Goal: Task Accomplishment & Management: Manage account settings

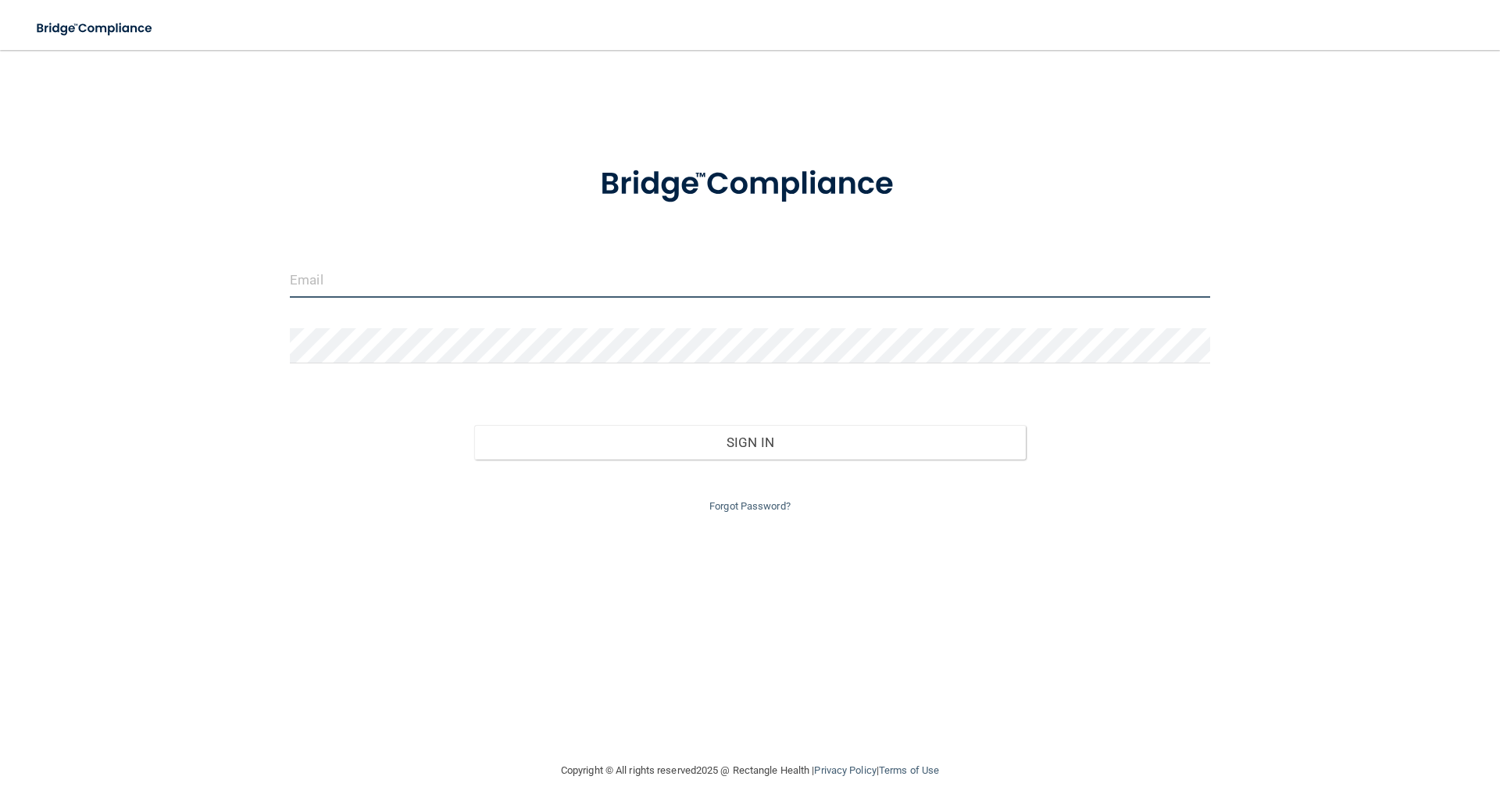
click at [370, 276] on input "email" at bounding box center [750, 280] width 920 height 35
click at [380, 284] on input "email" at bounding box center [750, 280] width 920 height 35
type input "[EMAIL_ADDRESS][DOMAIN_NAME]"
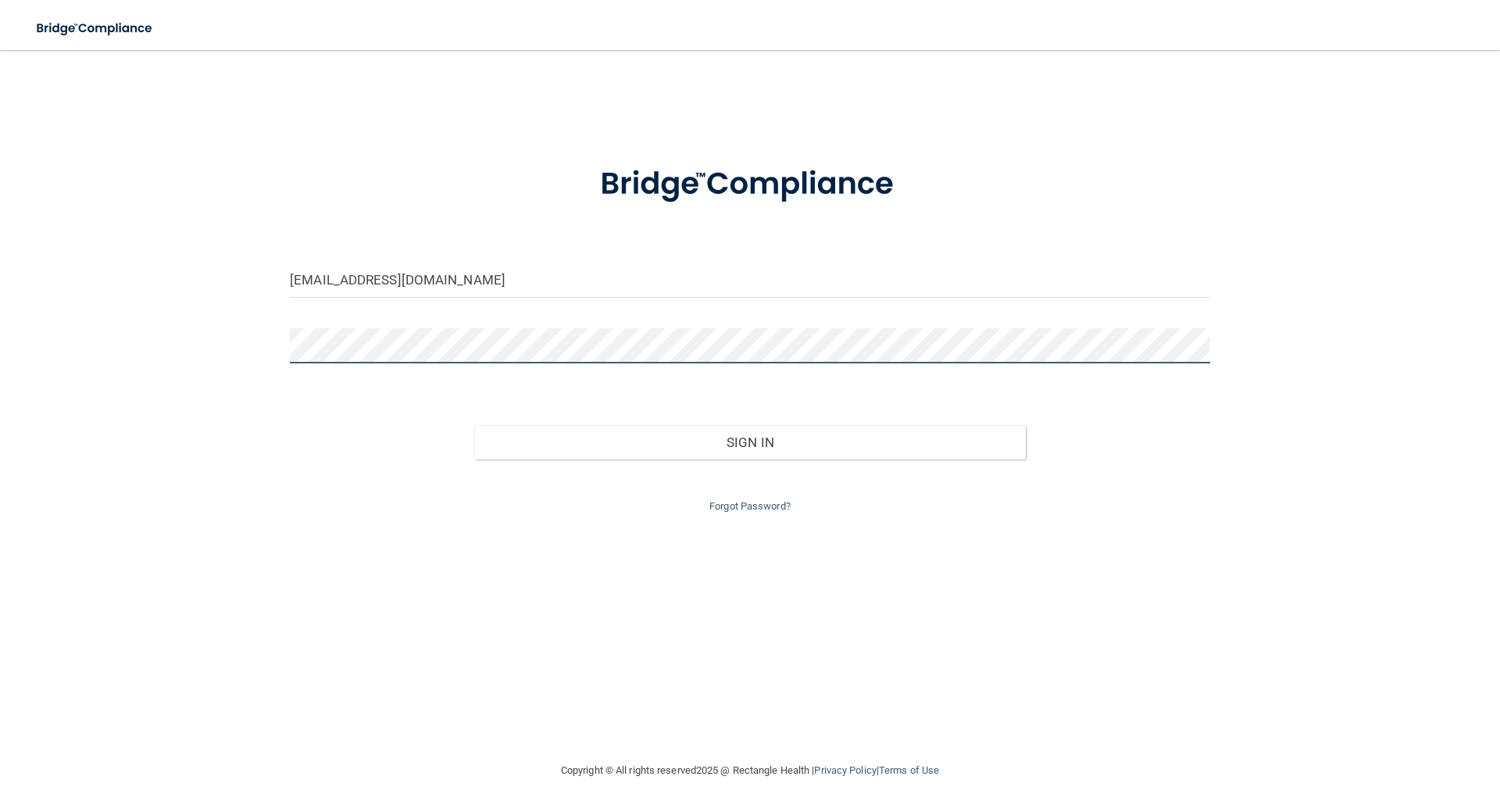
click at [475, 425] on button "Sign In" at bounding box center [751, 441] width 553 height 34
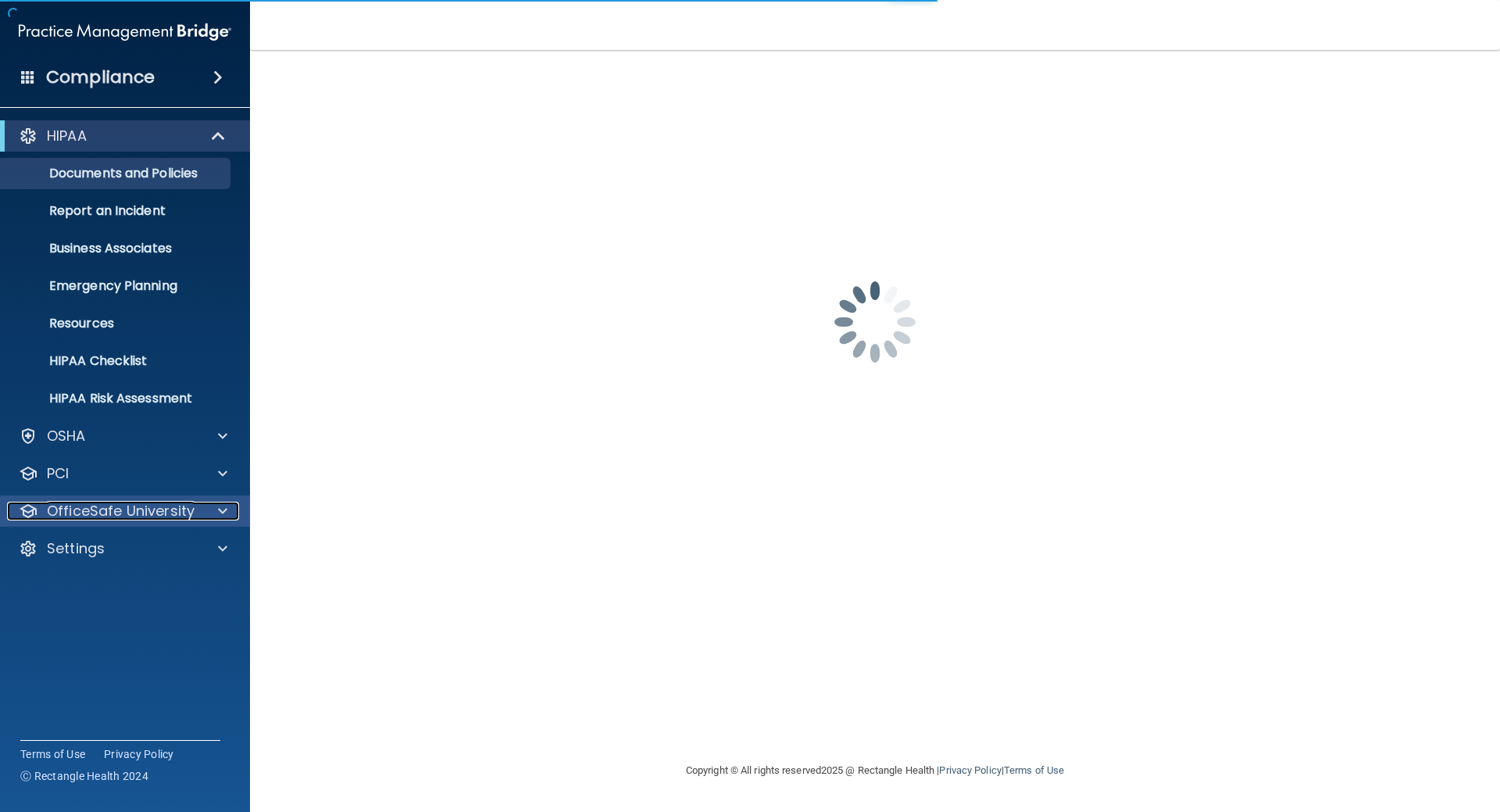
click at [102, 505] on p "OfficeSafe University" at bounding box center [121, 511] width 148 height 18
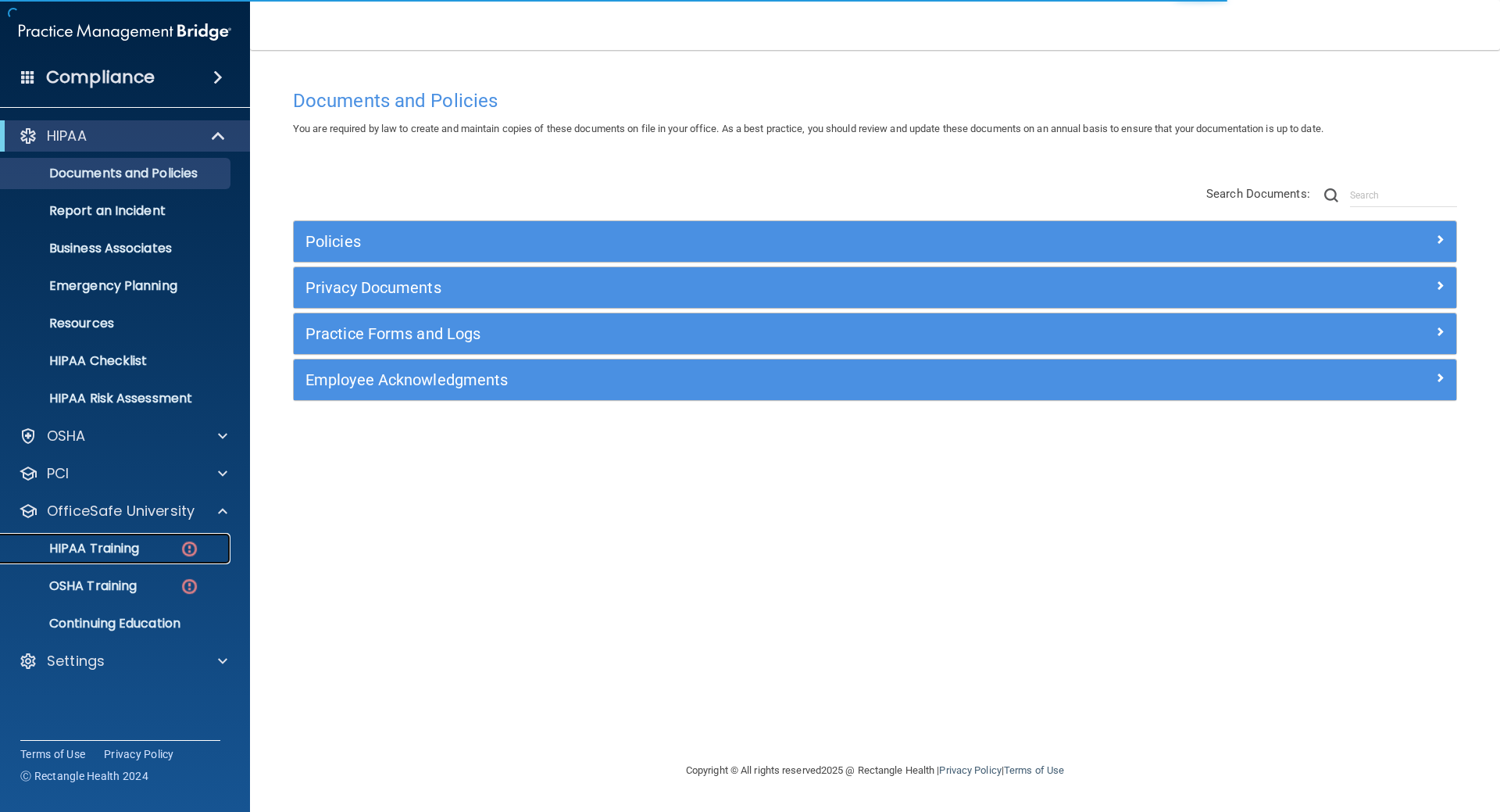
click at [150, 550] on div "HIPAA Training" at bounding box center [116, 548] width 213 height 16
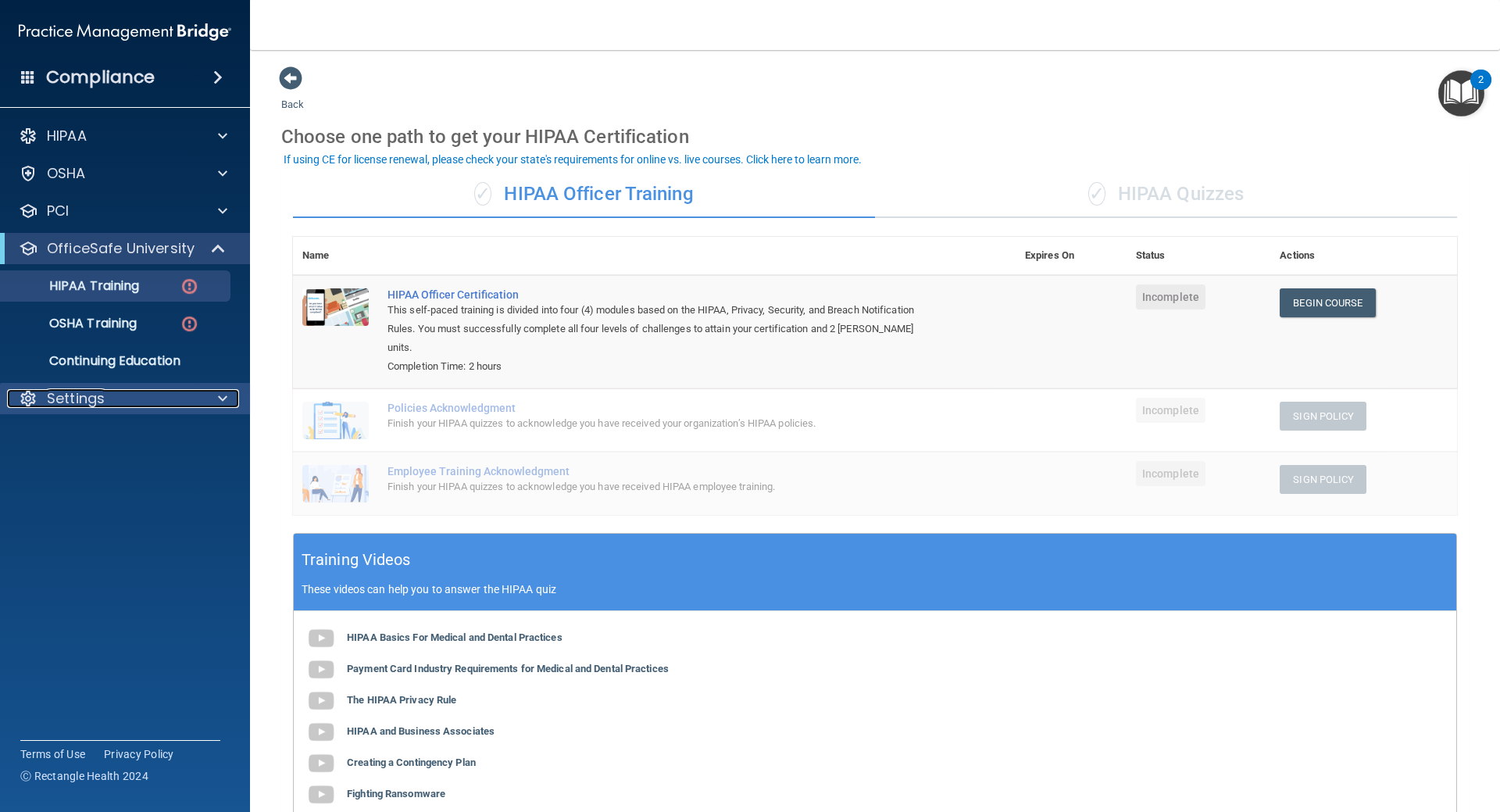
click at [97, 397] on p "Settings" at bounding box center [75, 398] width 57 height 18
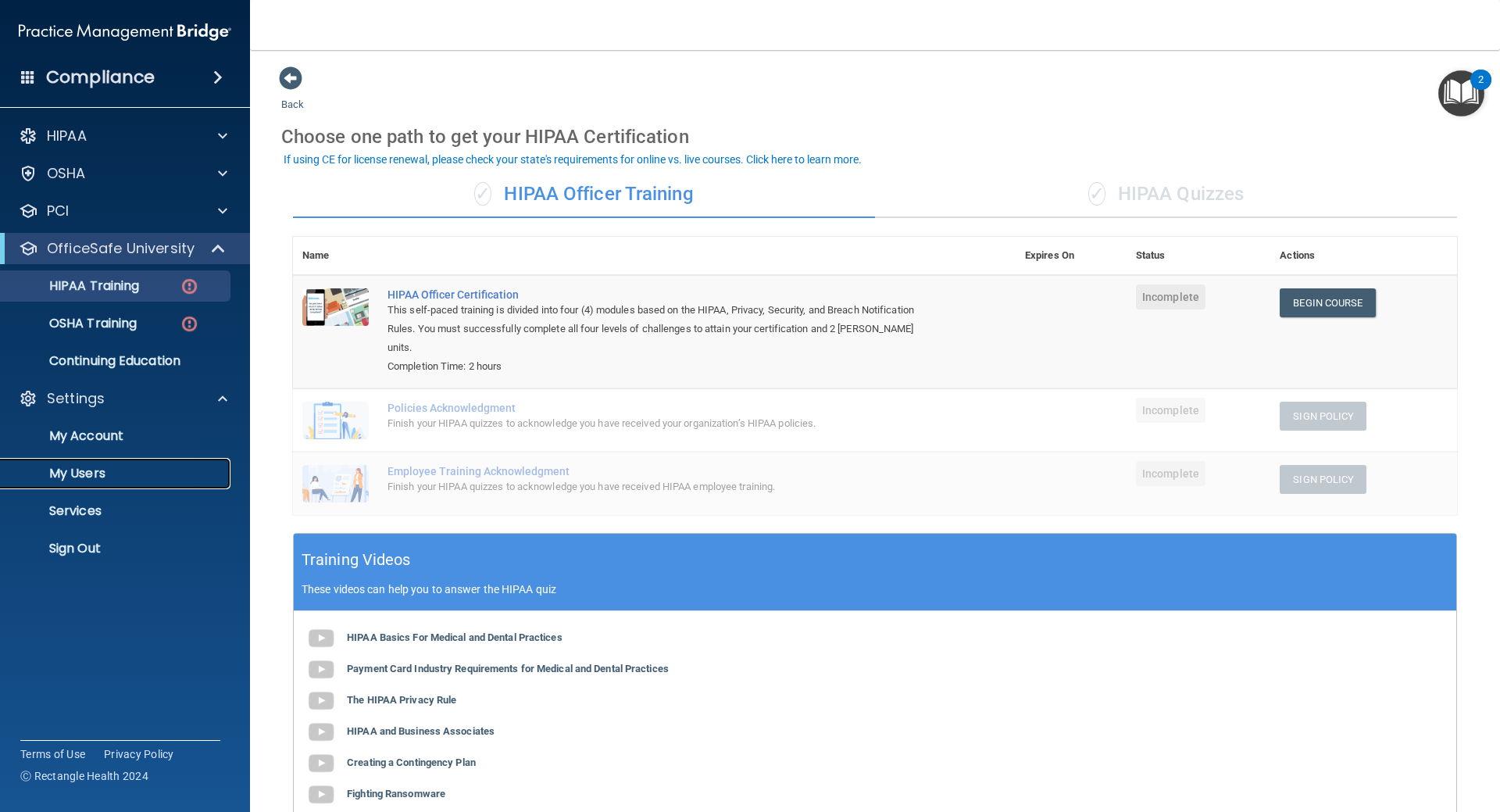
click at [90, 470] on p "My Users" at bounding box center [116, 474] width 213 height 16
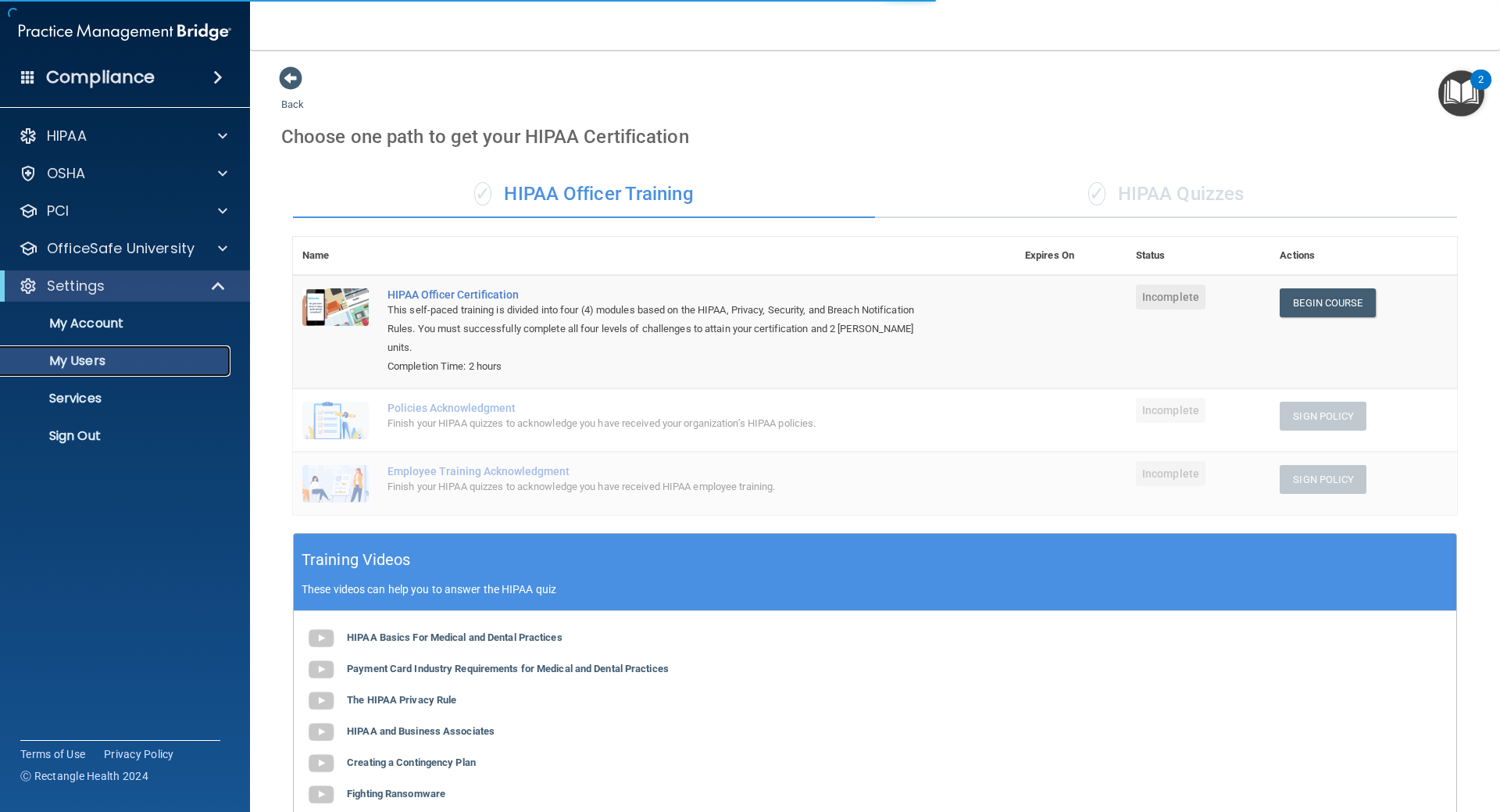
select select "20"
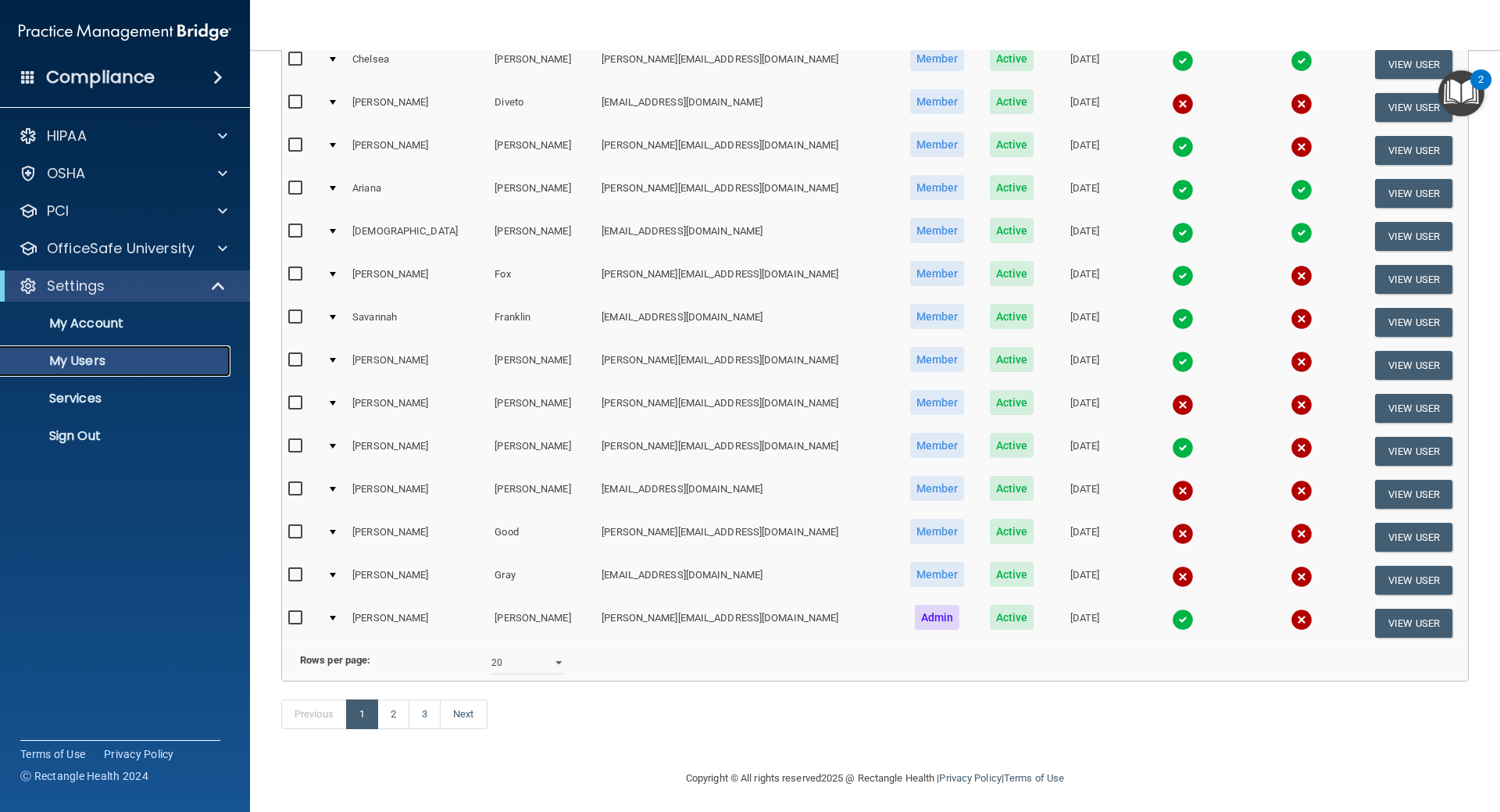
scroll to position [469, 0]
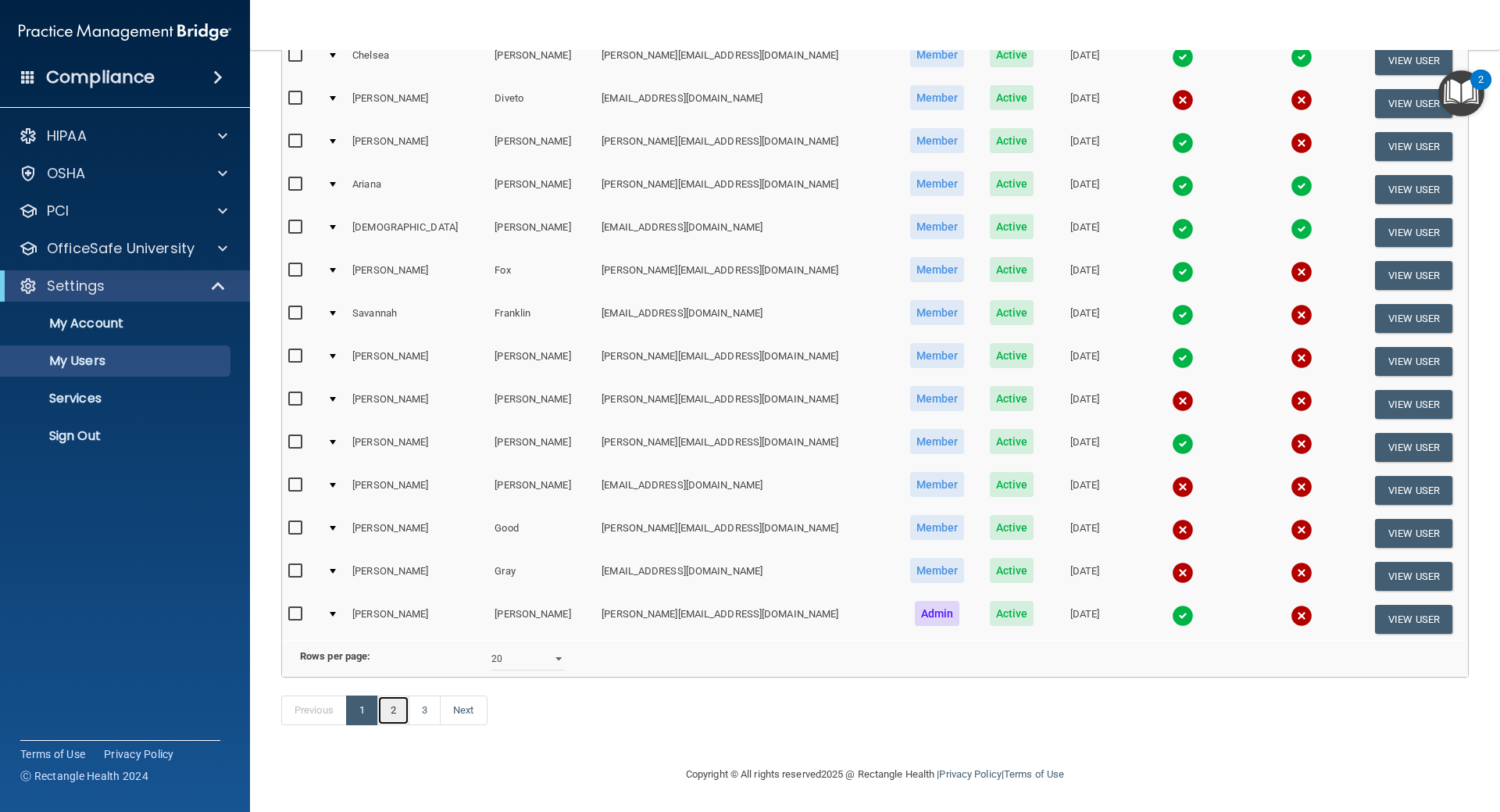
click at [391, 724] on link "2" at bounding box center [393, 710] width 32 height 30
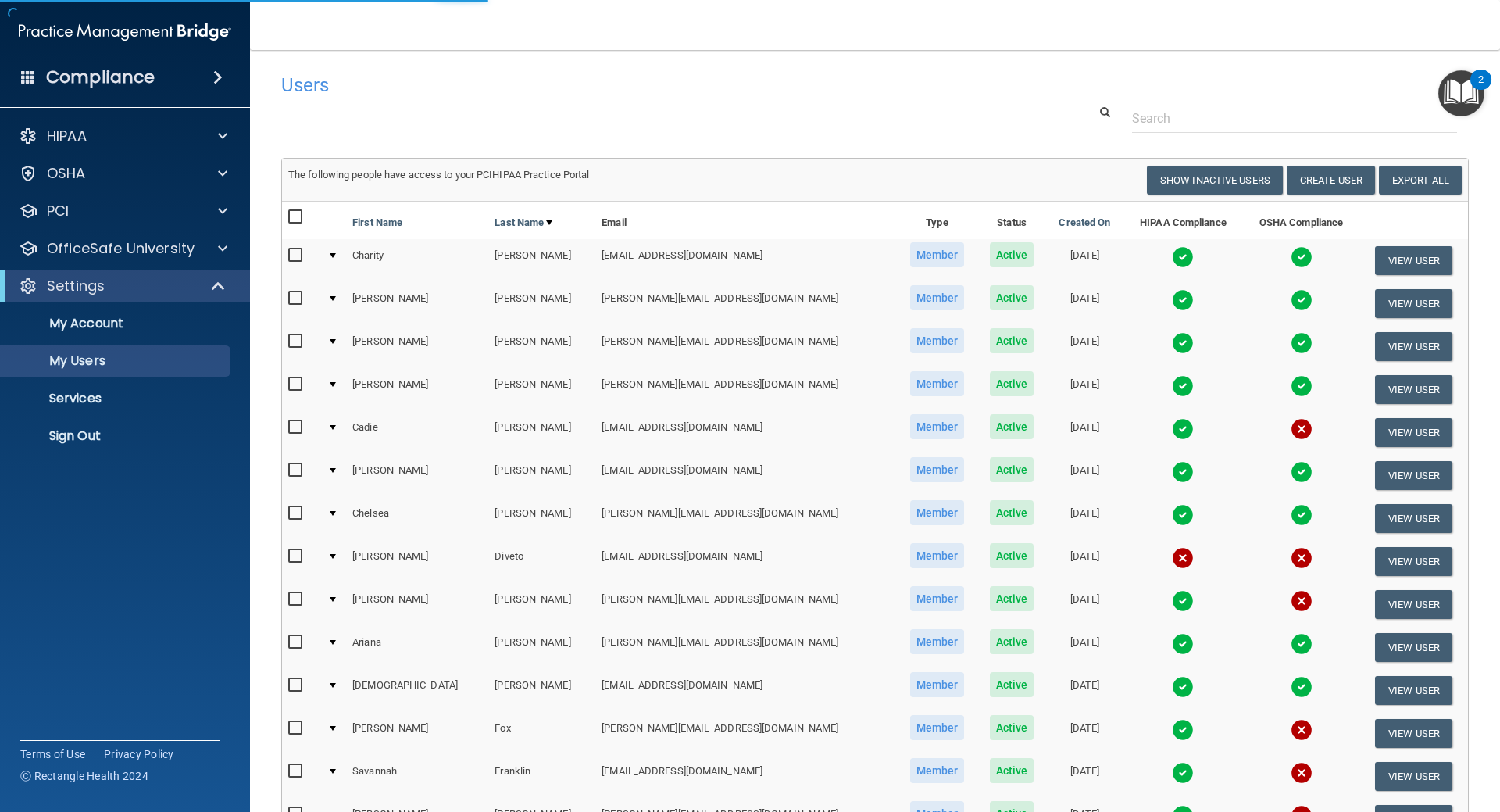
select select "20"
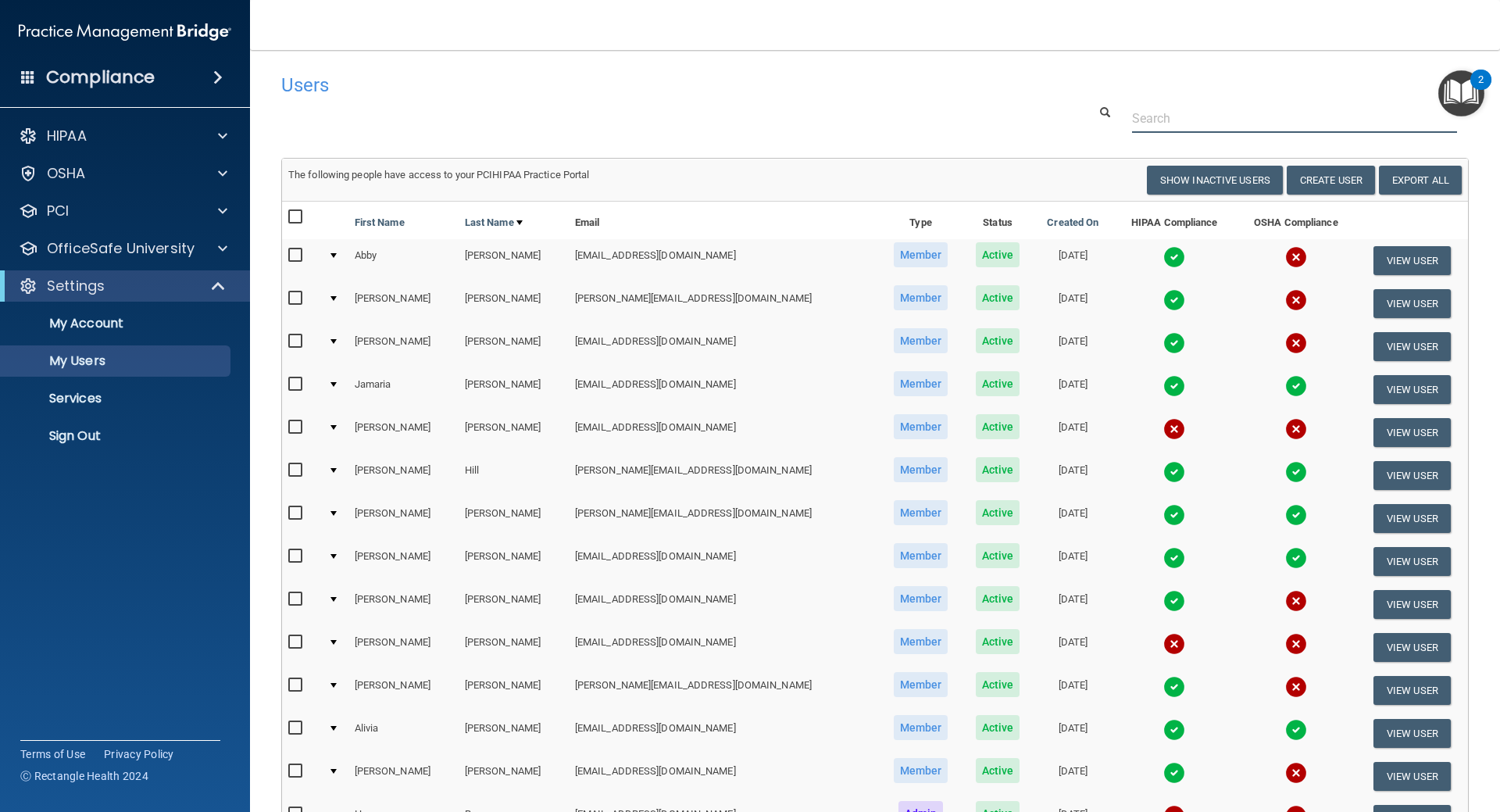
click at [313, 128] on div at bounding box center [875, 119] width 1211 height 29
click at [369, 94] on h4 "Users" at bounding box center [623, 85] width 683 height 20
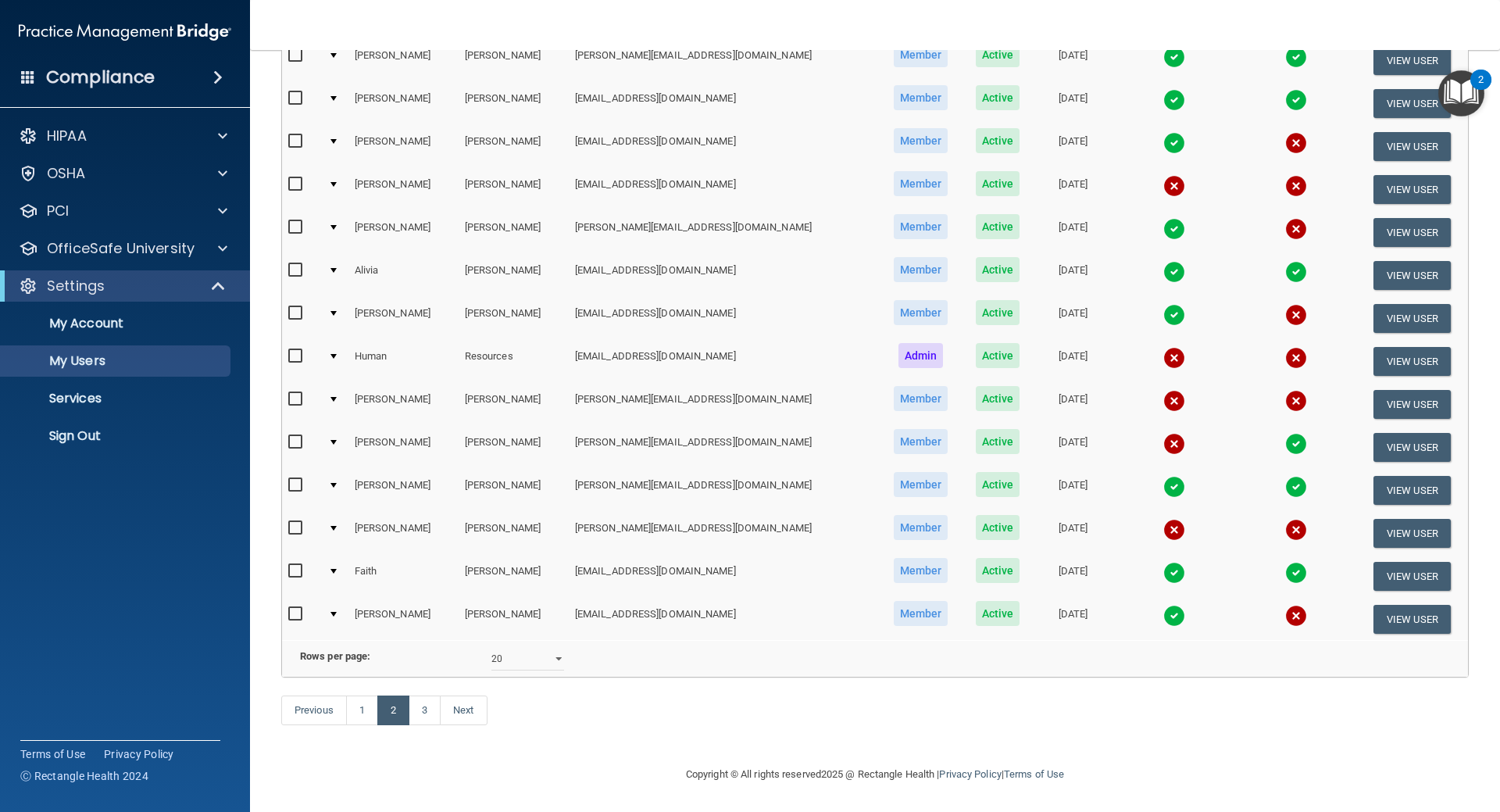
scroll to position [481, 0]
click at [358, 716] on link "1" at bounding box center [362, 710] width 32 height 30
click at [541, 648] on select "10 20 30 40 all" at bounding box center [527, 658] width 73 height 23
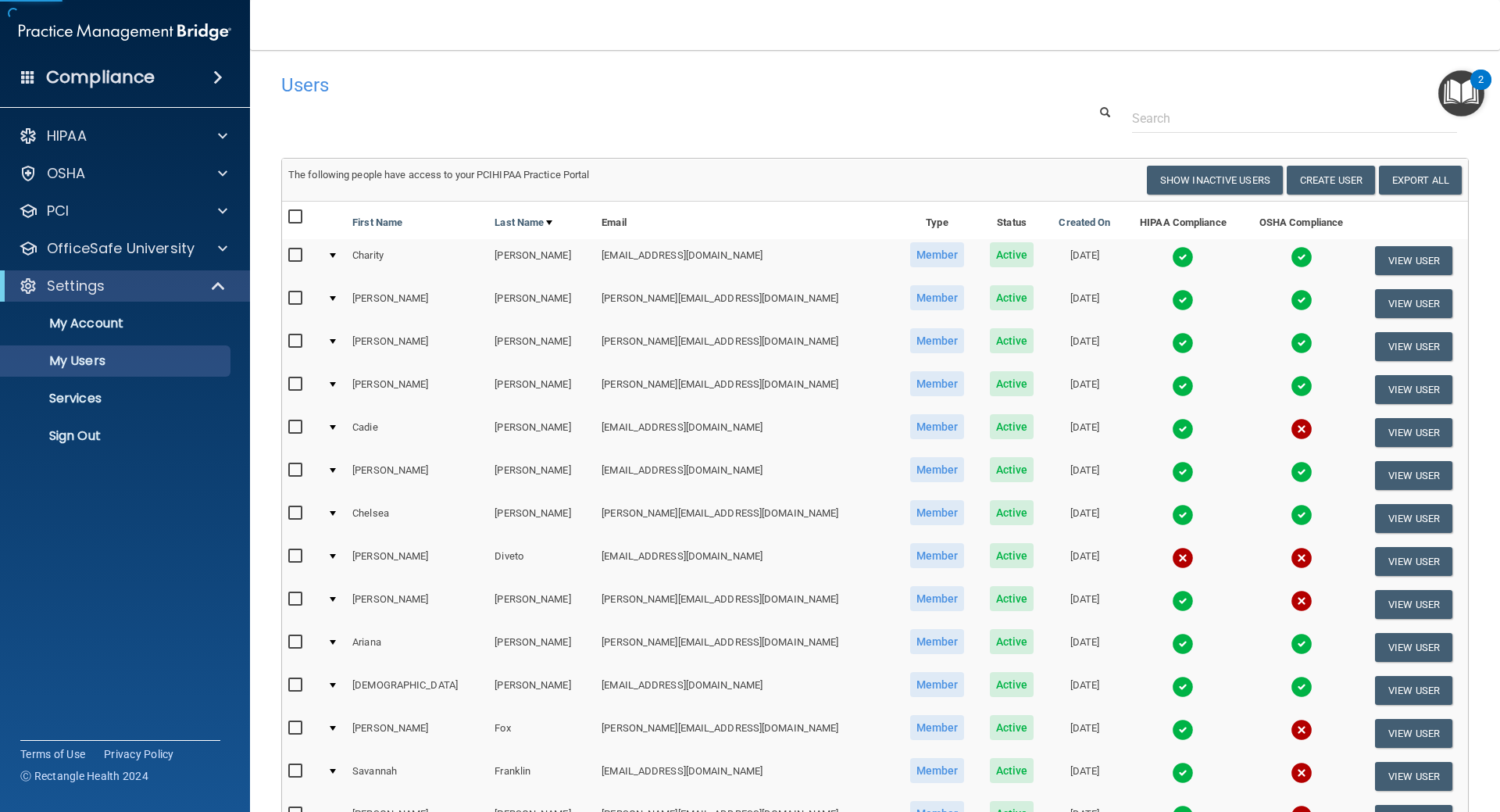
scroll to position [481, 0]
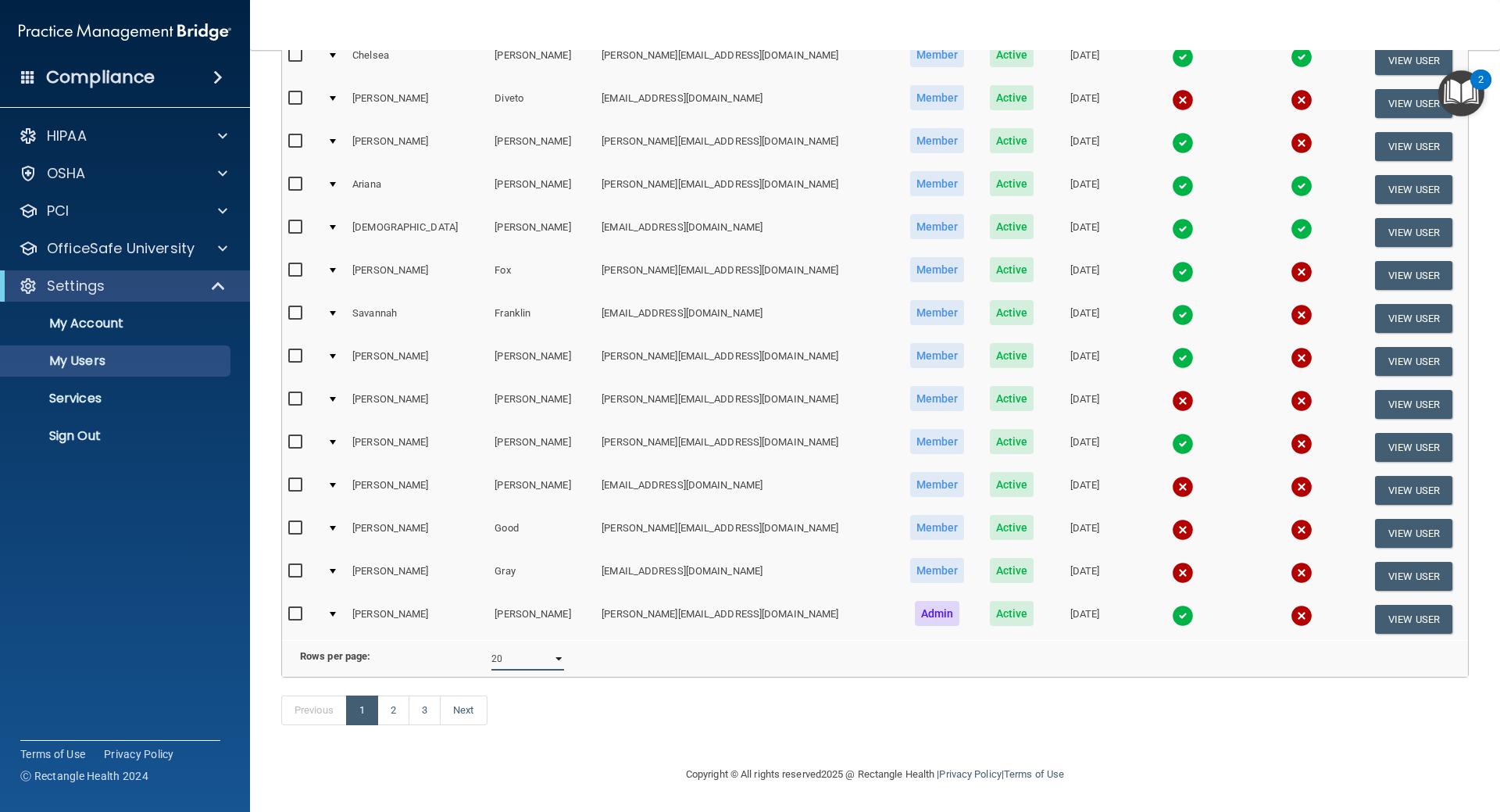
click at [499, 650] on select "10 20 30 40 all" at bounding box center [527, 658] width 73 height 23
select select "43"
click at [491, 647] on select "10 20 30 40 all" at bounding box center [527, 658] width 73 height 23
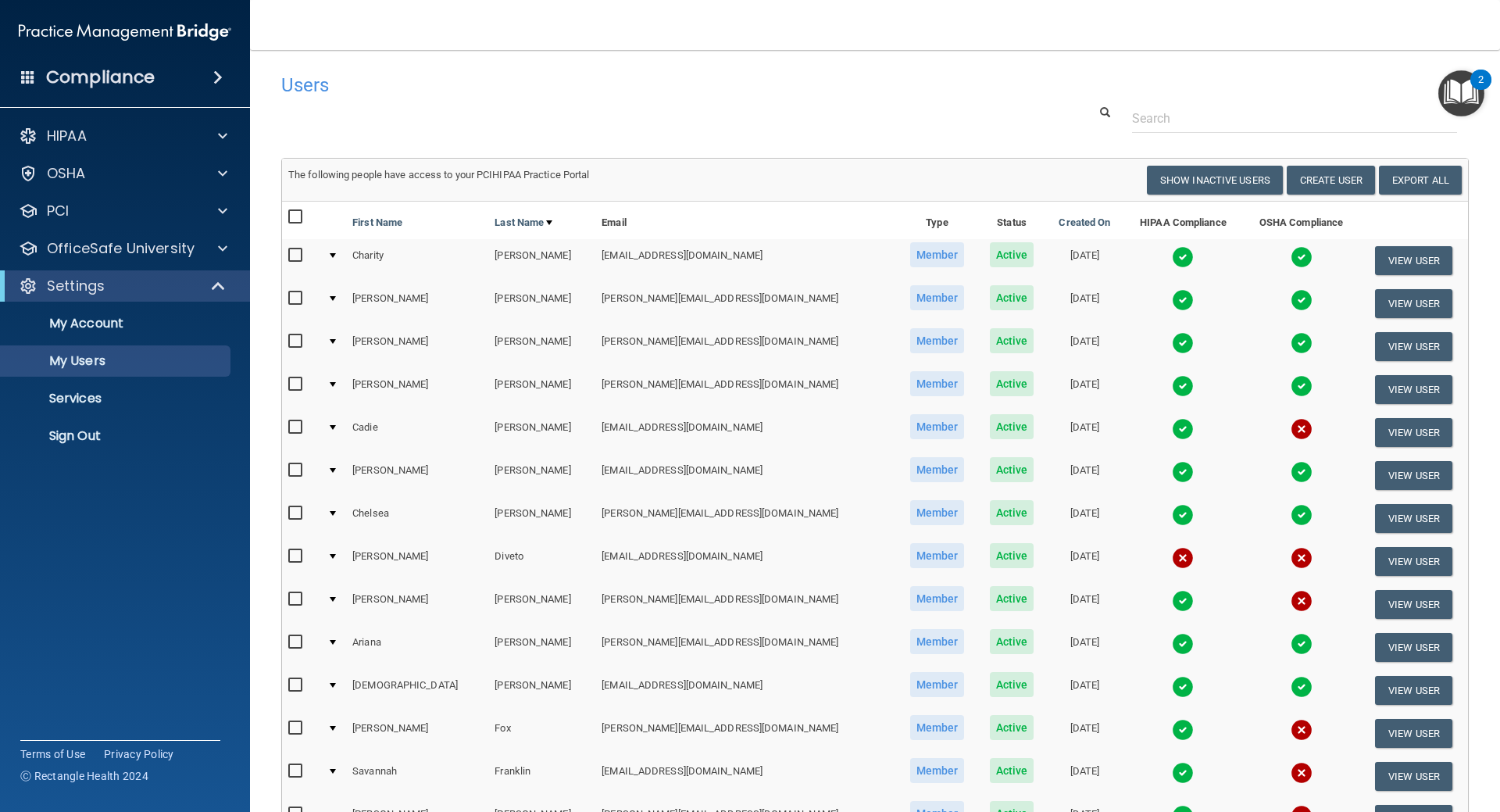
click at [338, 101] on div "Users" at bounding box center [623, 84] width 706 height 38
click at [1456, 99] on img "Open Resource Center, 2 new notifications" at bounding box center [1461, 92] width 46 height 46
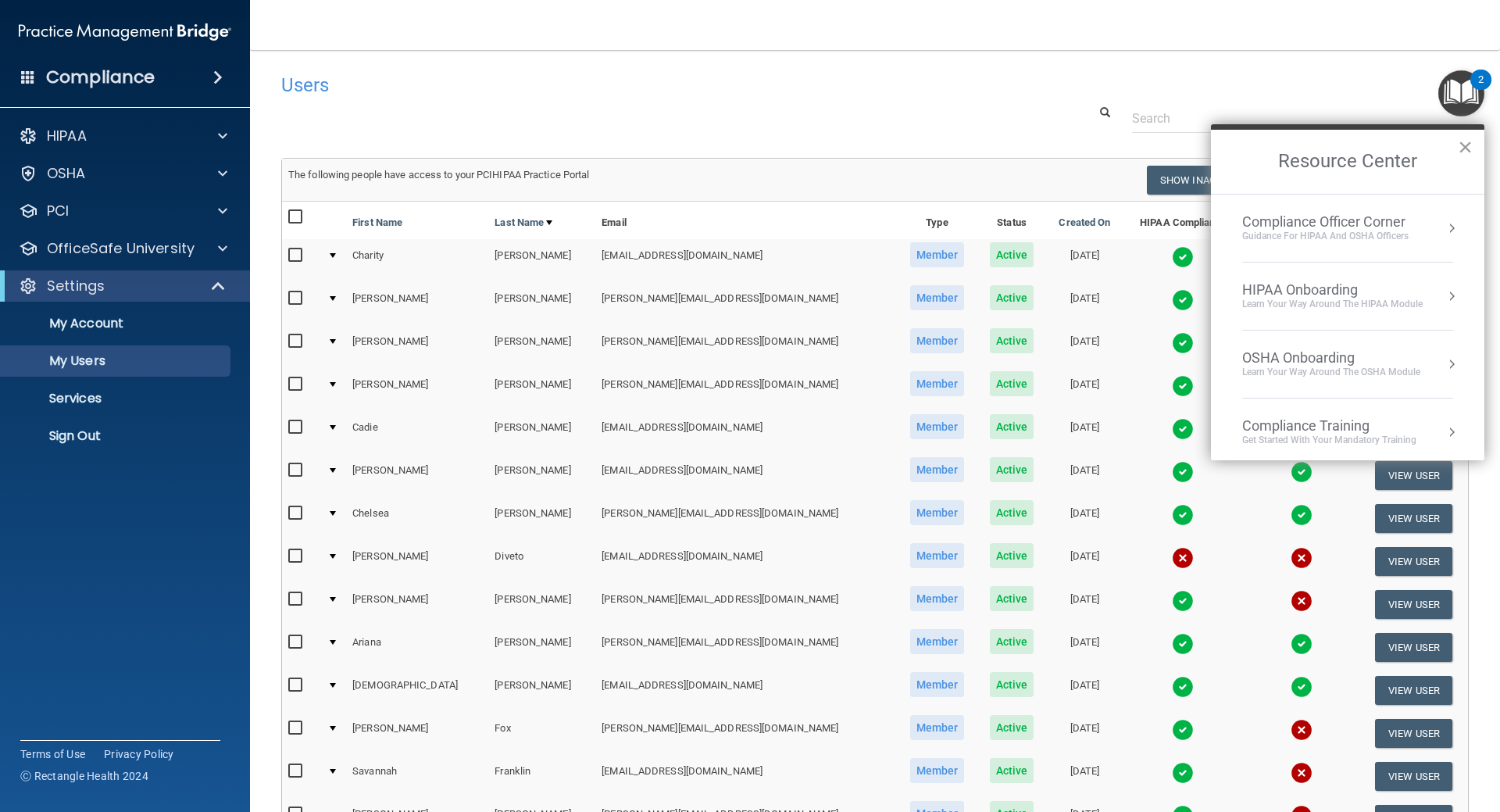
click at [1464, 149] on button "×" at bounding box center [1465, 147] width 15 height 25
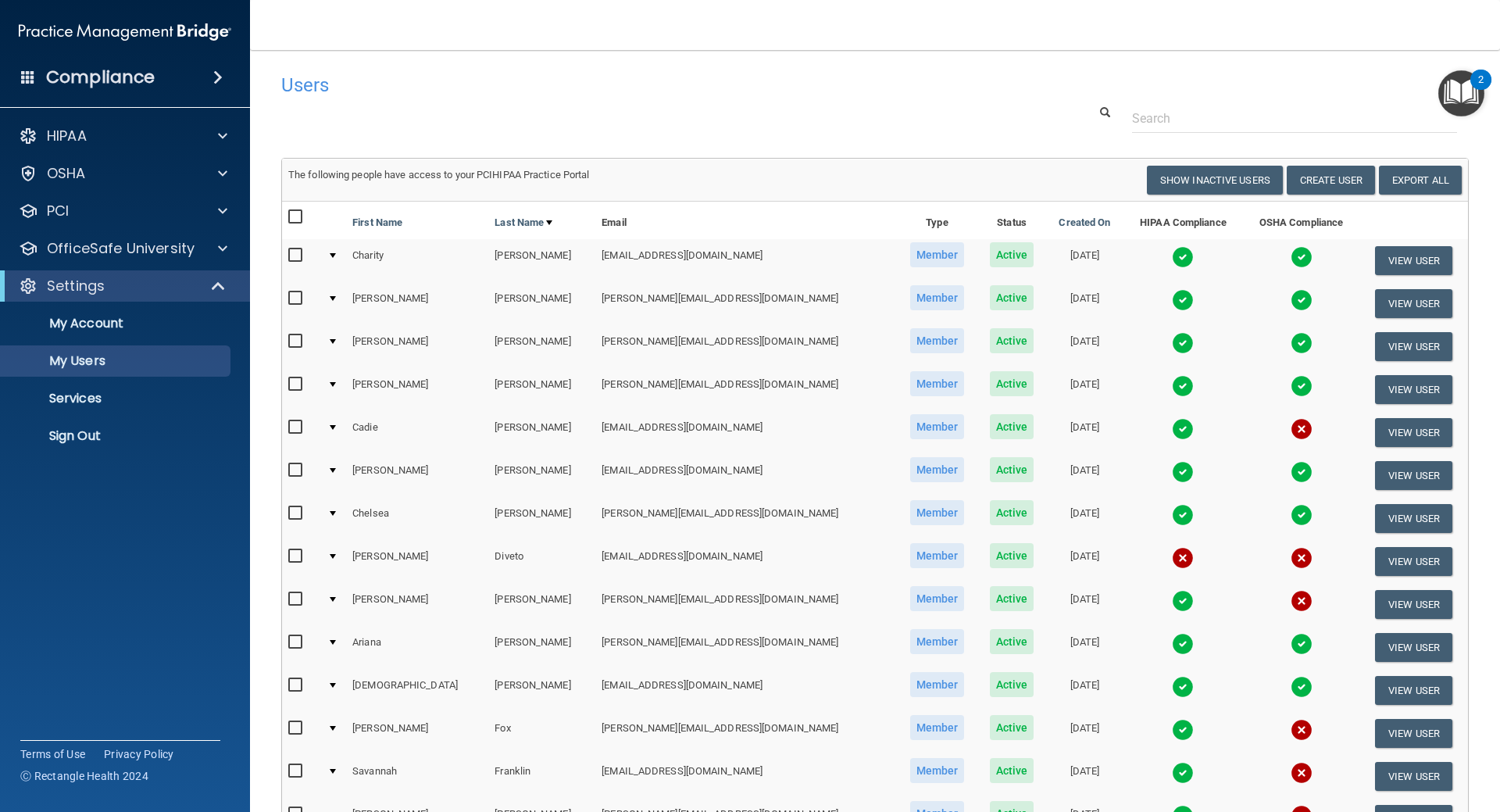
click at [1463, 99] on img "Open Resource Center, 2 new notifications" at bounding box center [1461, 92] width 46 height 46
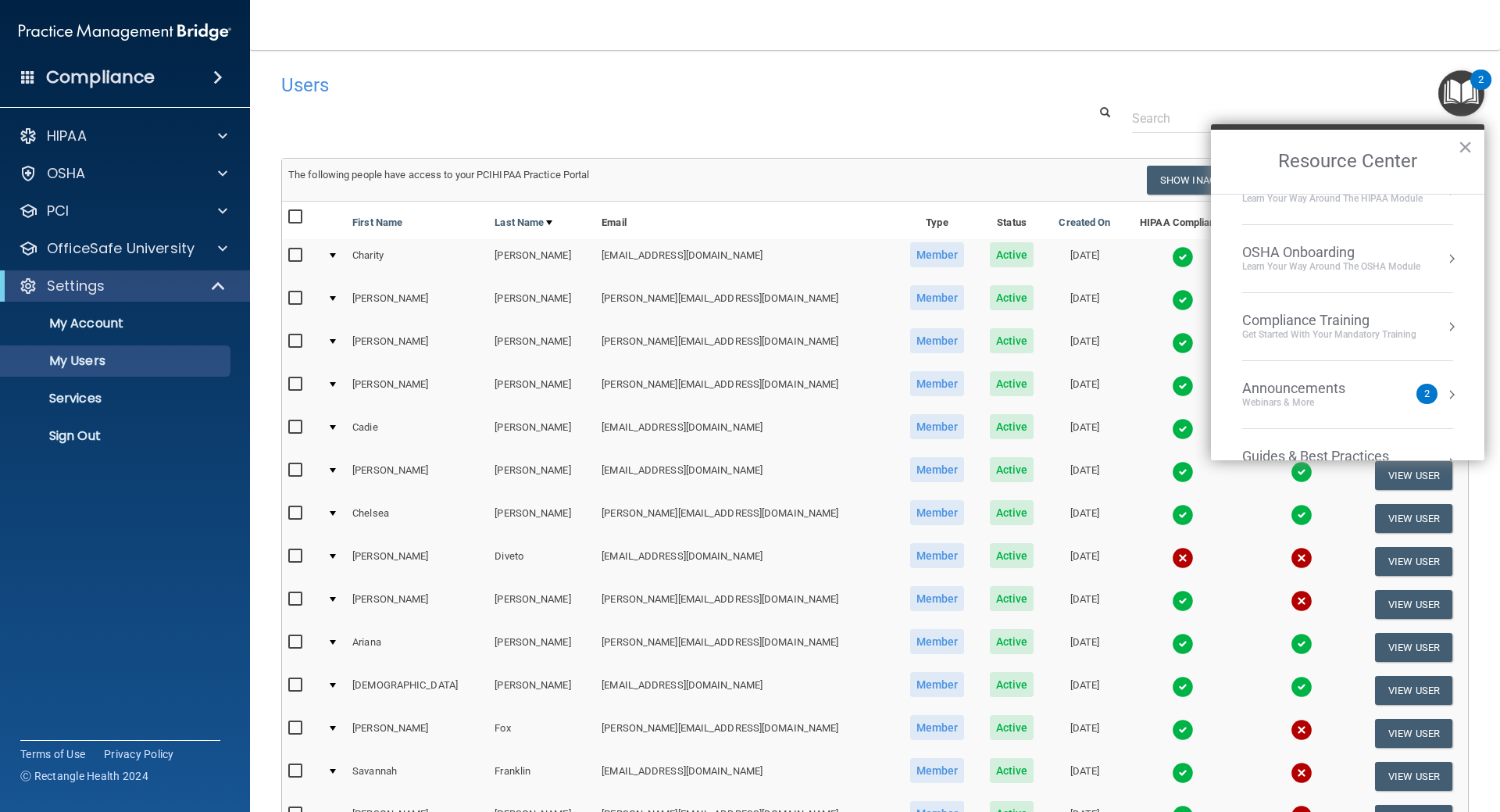
scroll to position [224, 0]
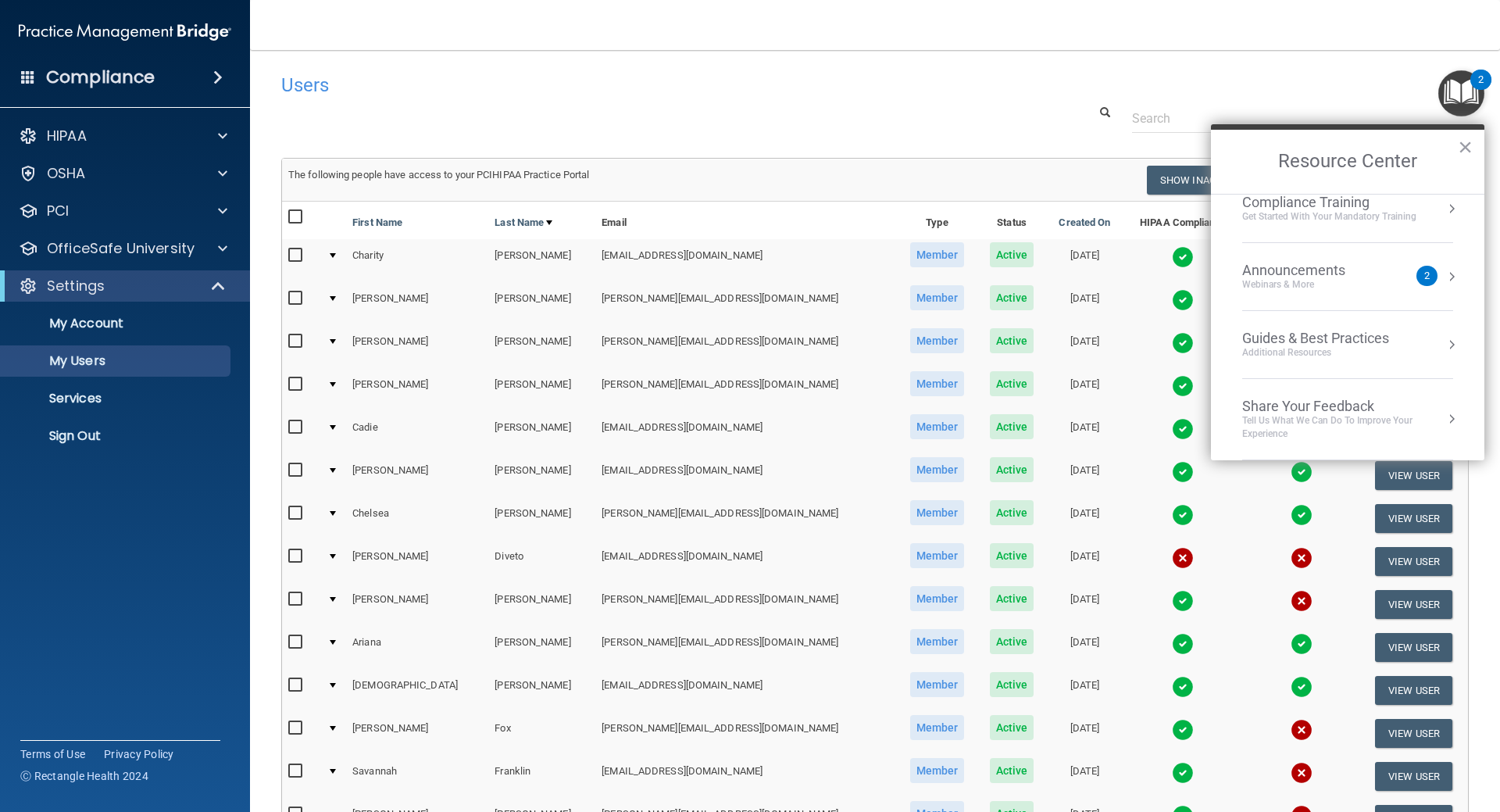
click at [1317, 265] on div "Announcements" at bounding box center [1309, 270] width 134 height 18
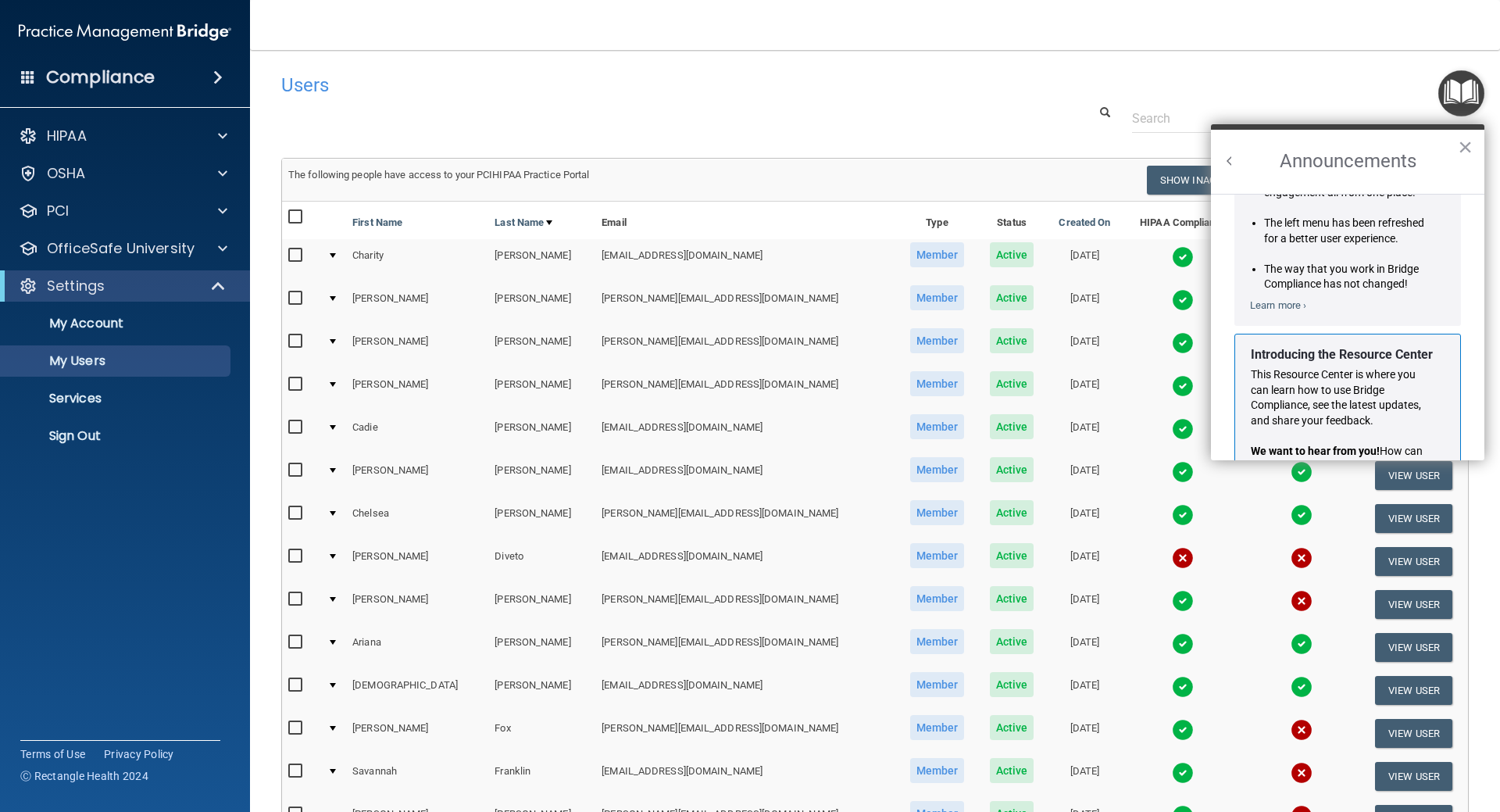
scroll to position [0, 0]
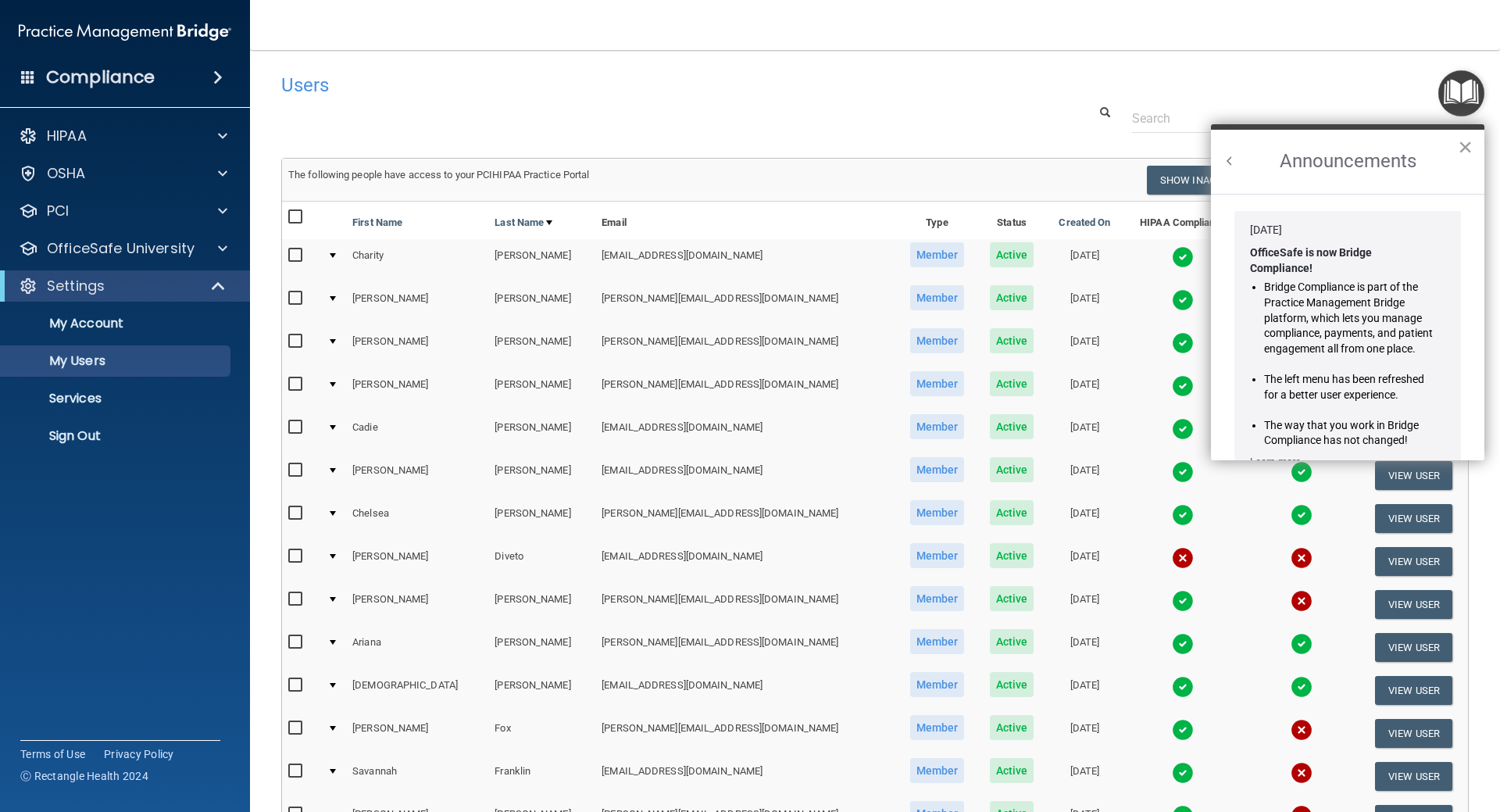
click at [1459, 151] on button "×" at bounding box center [1465, 147] width 15 height 25
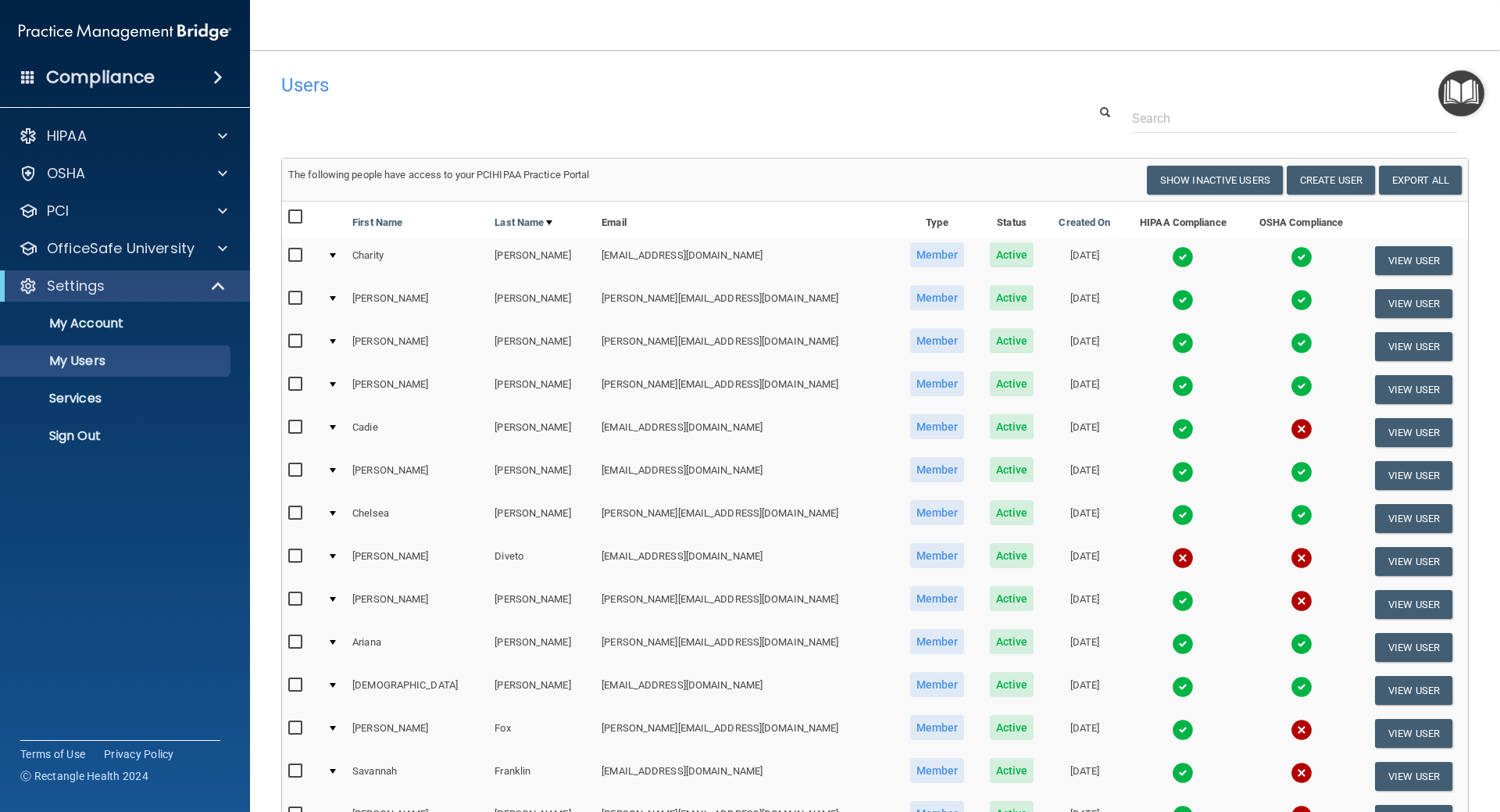
click at [1369, 86] on div "Users" at bounding box center [875, 84] width 1211 height 38
click at [71, 133] on p "HIPAA" at bounding box center [66, 135] width 40 height 18
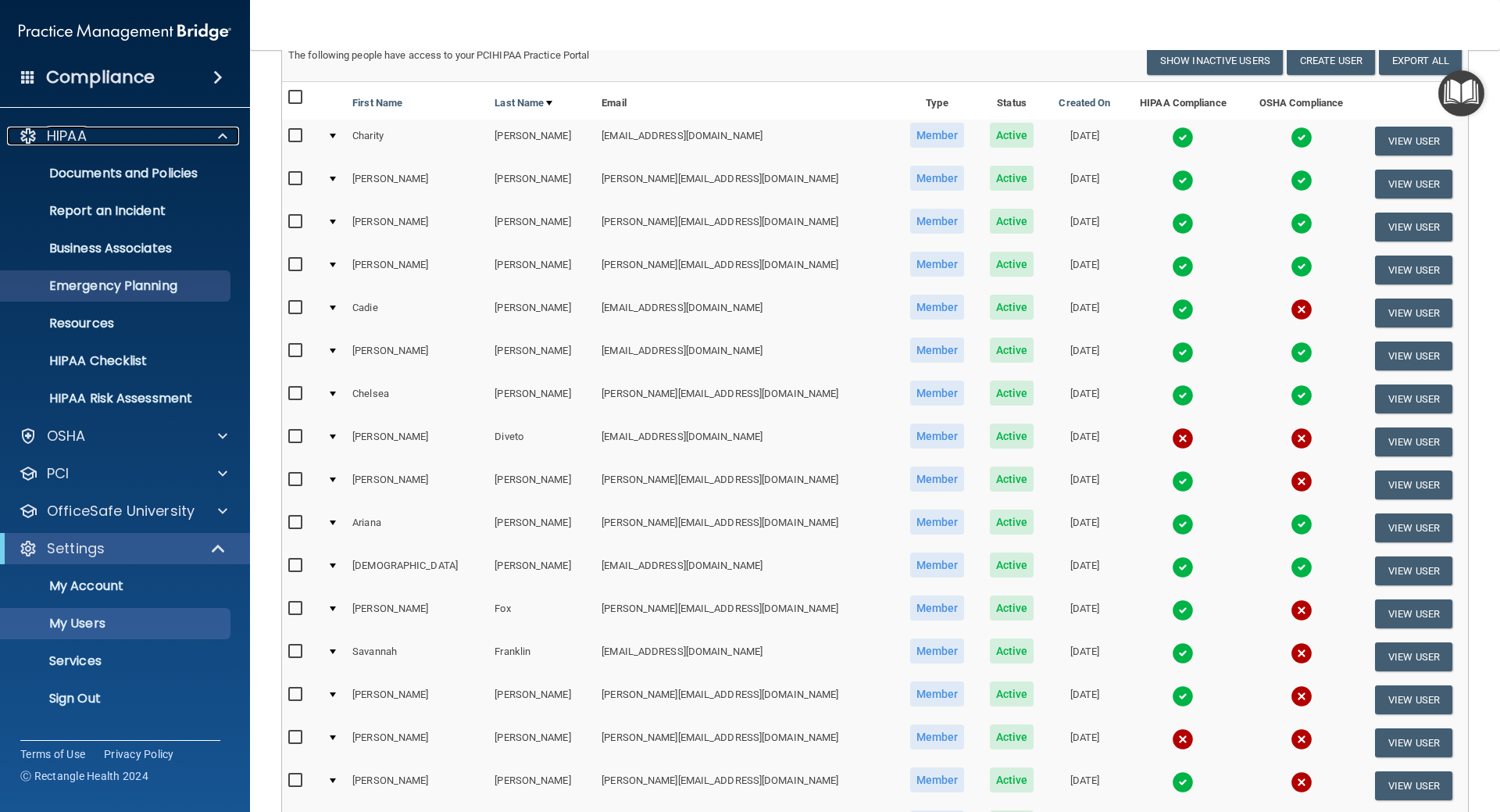
scroll to position [234, 0]
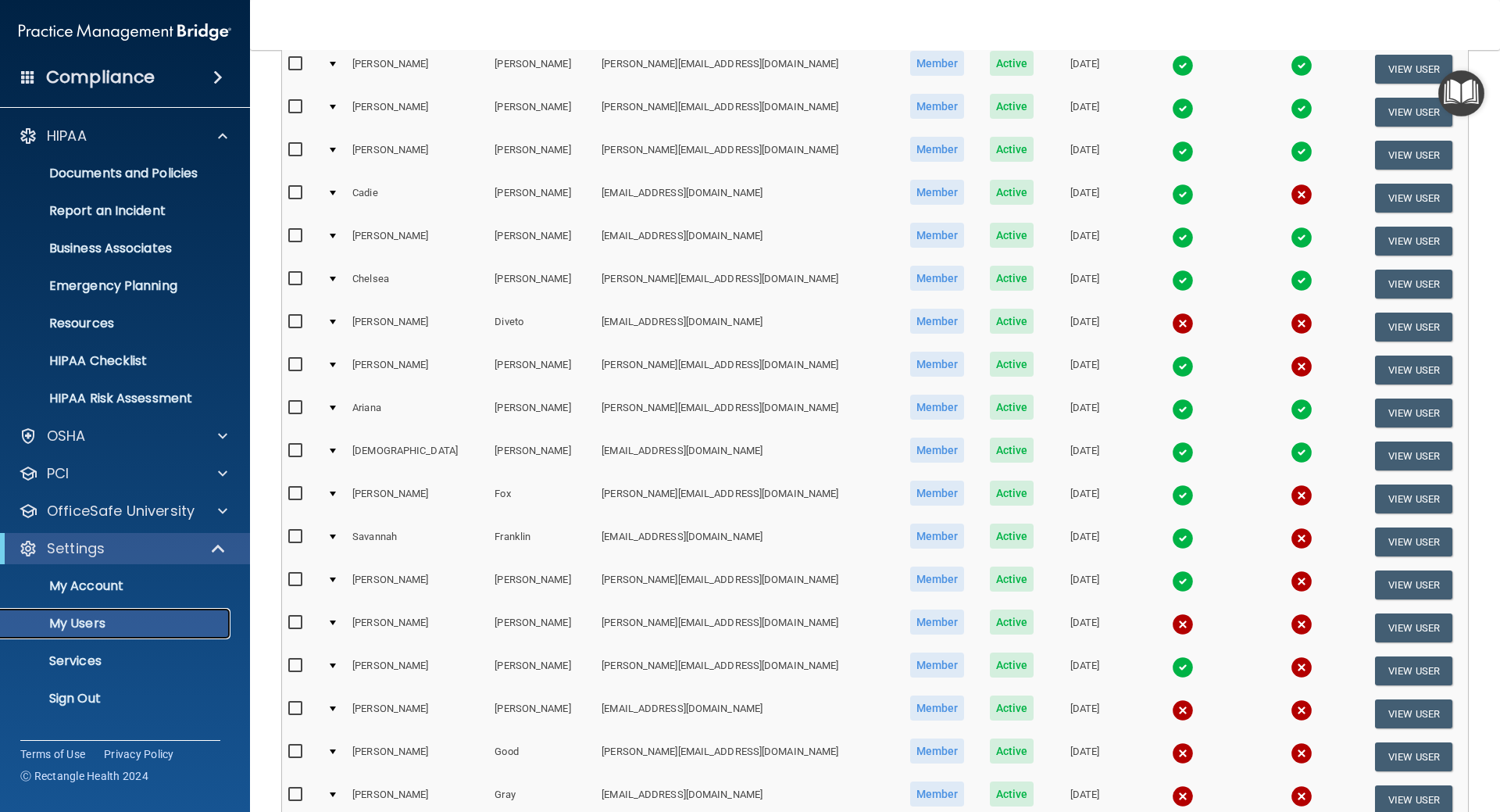
click at [101, 628] on p "My Users" at bounding box center [116, 623] width 213 height 16
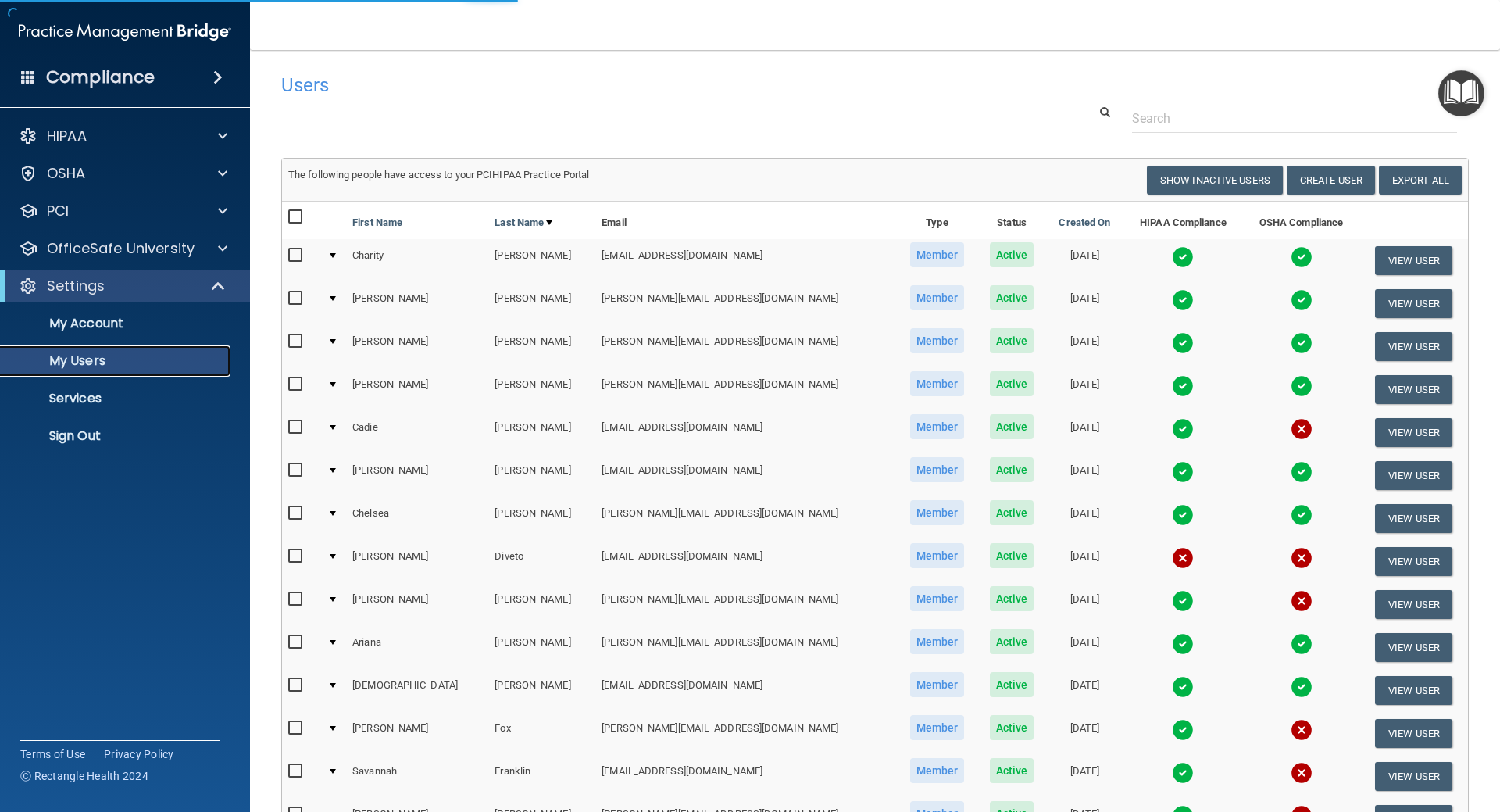
select select "20"
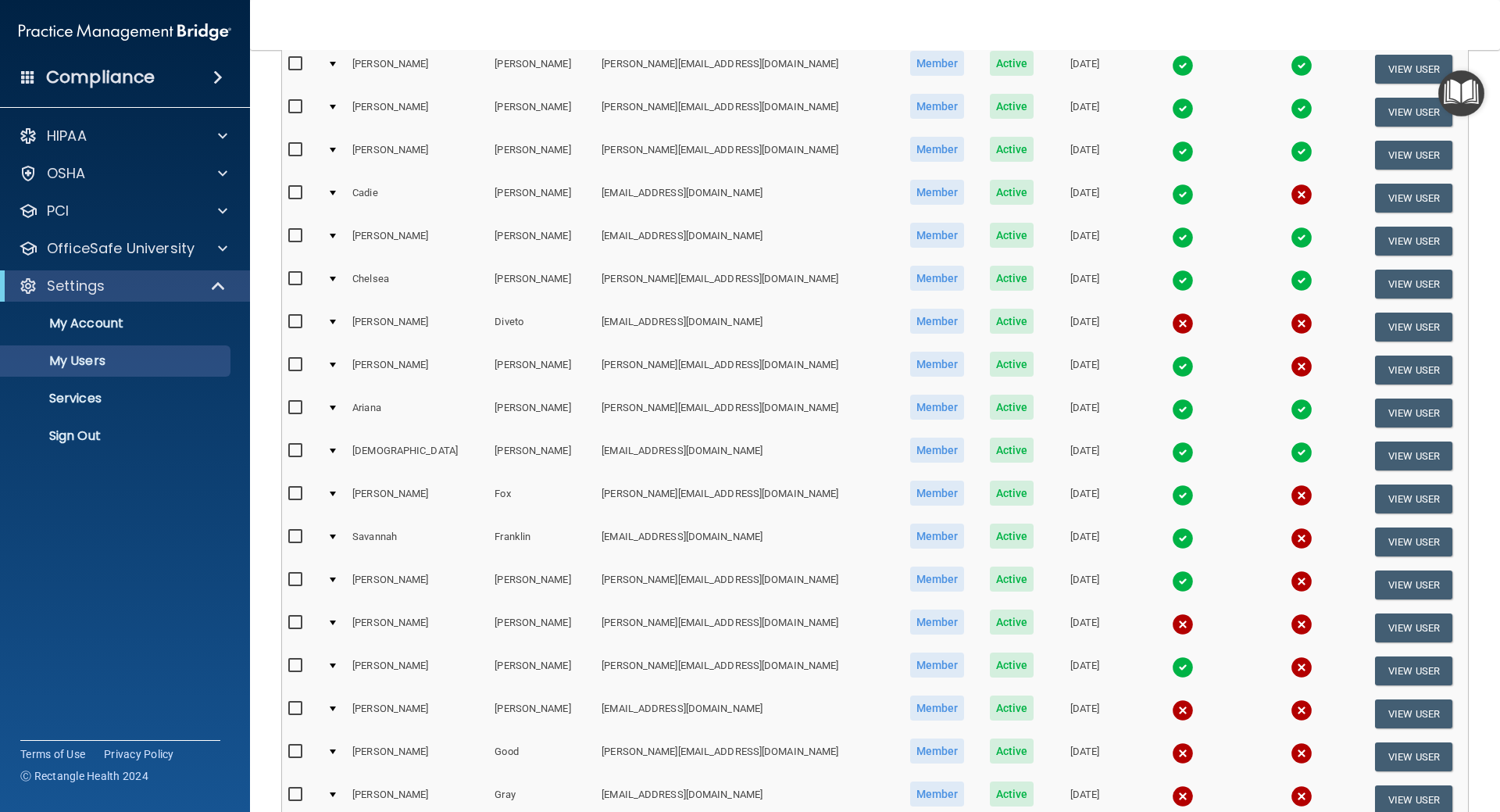
scroll to position [157, 0]
